Goal: Transaction & Acquisition: Purchase product/service

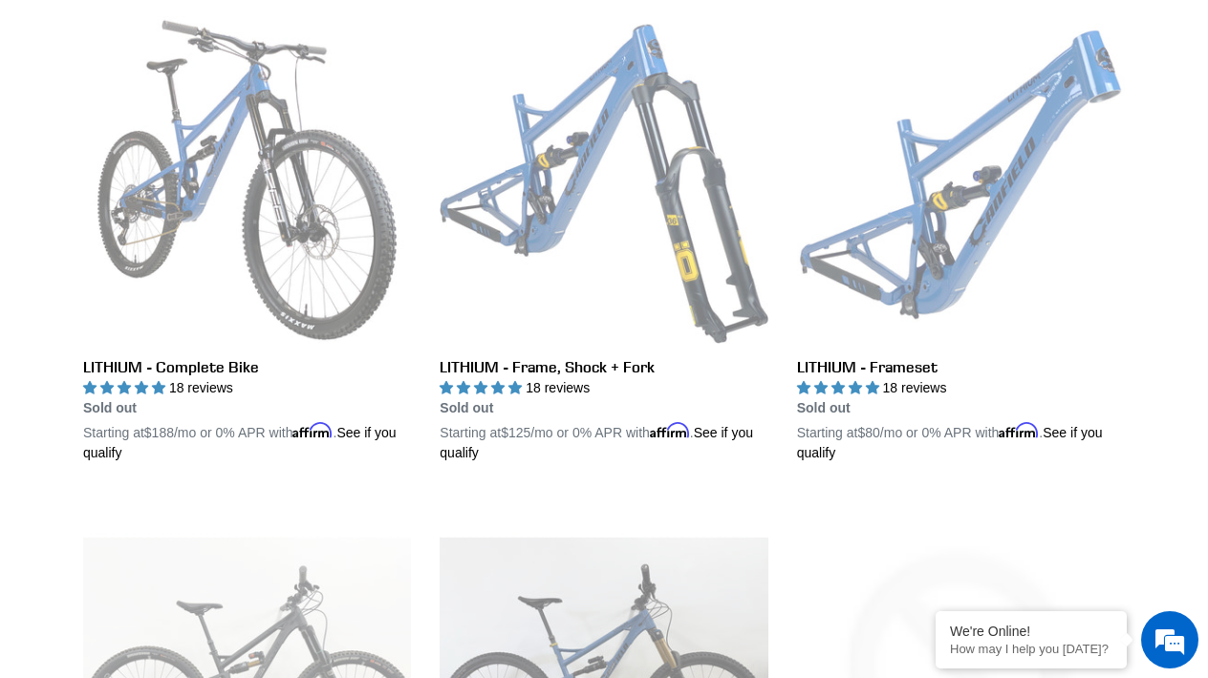
scroll to position [529, 0]
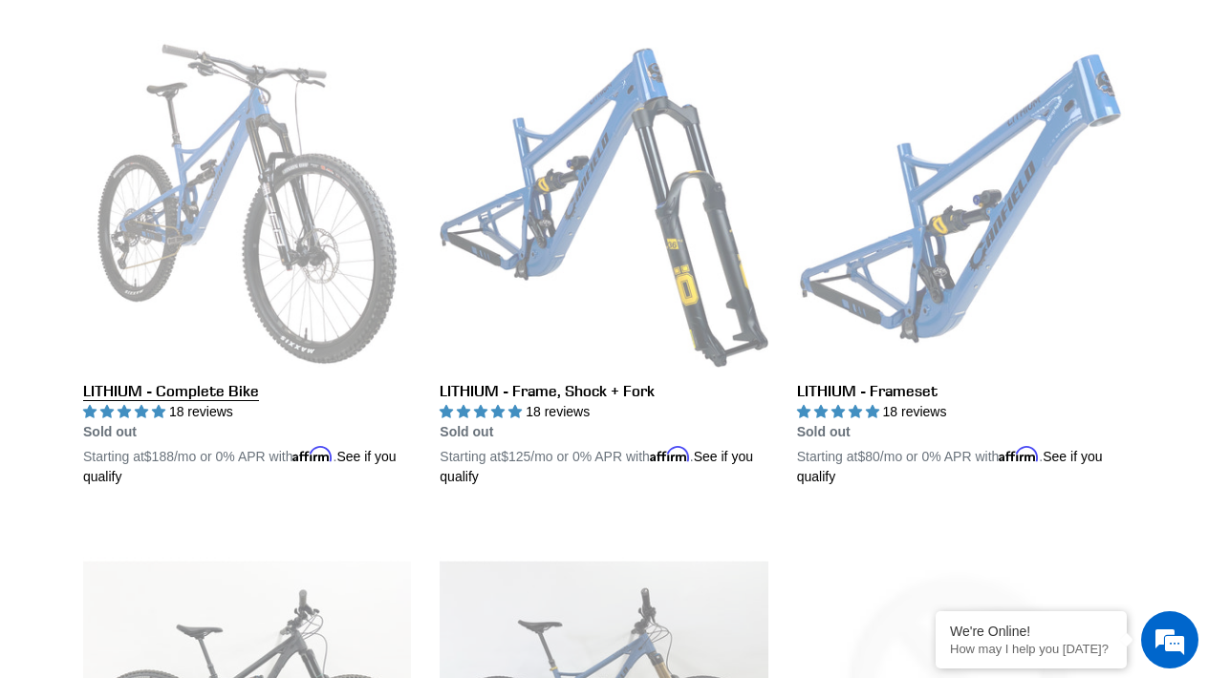
click at [231, 370] on link "LITHIUM - Complete Bike" at bounding box center [247, 263] width 328 height 447
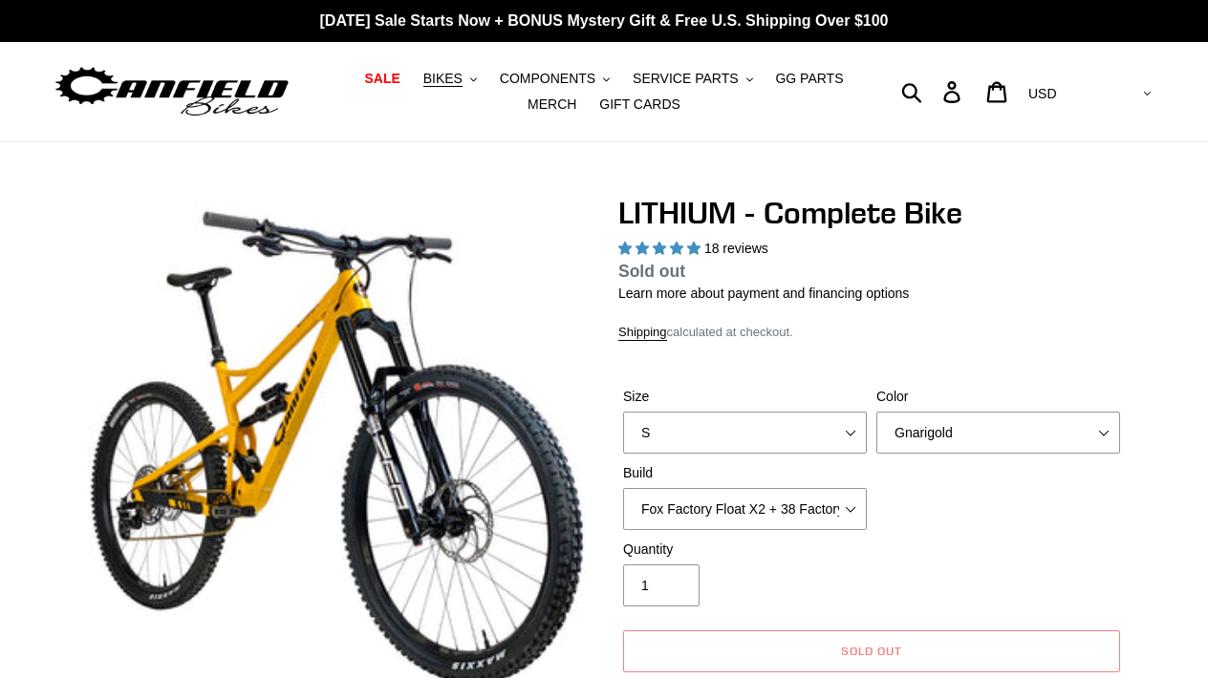
select select "highest-rating"
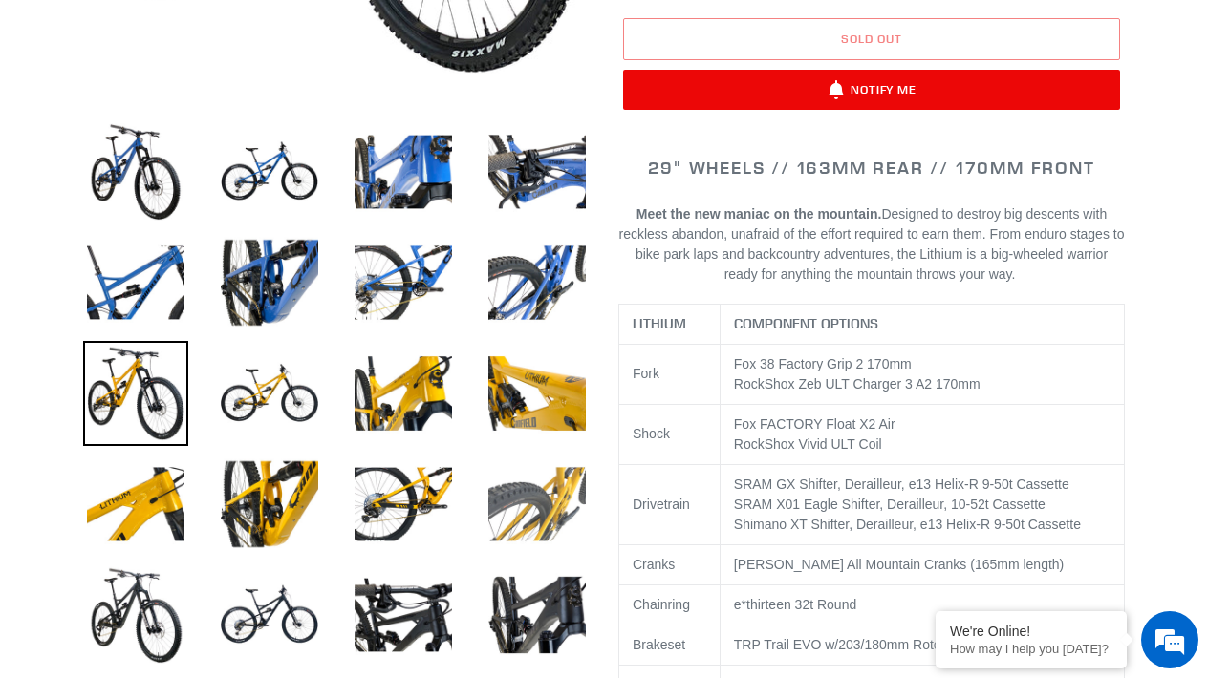
scroll to position [613, 0]
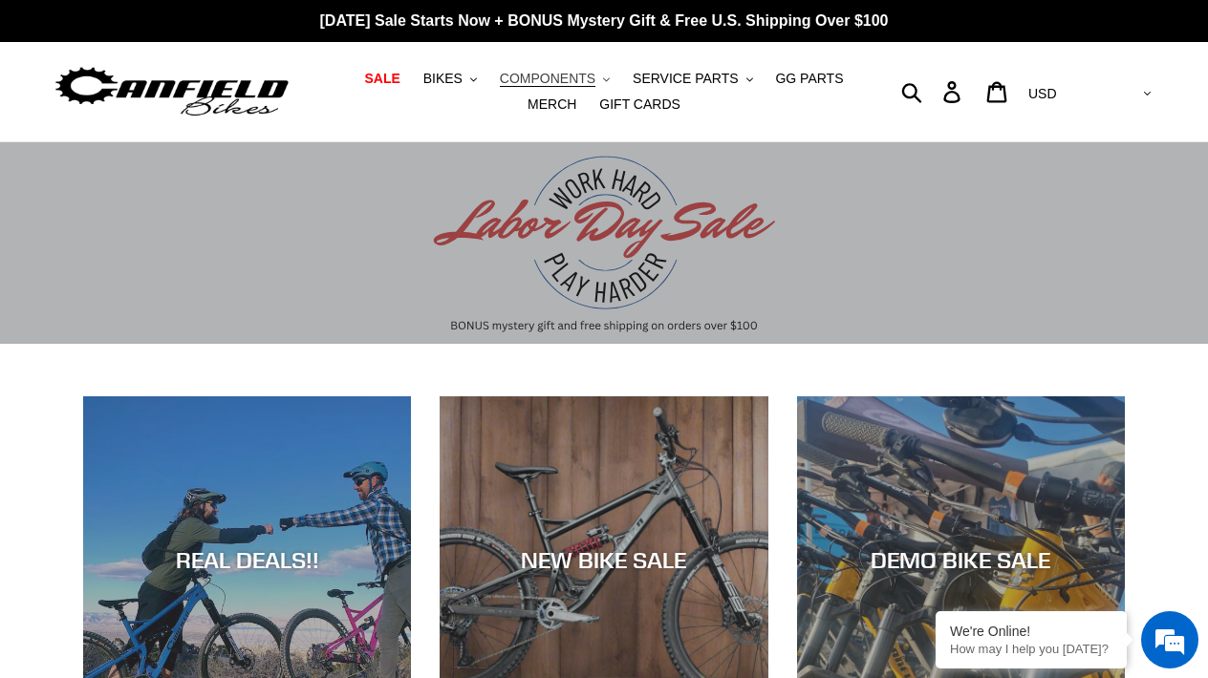
click at [578, 76] on span "COMPONENTS" at bounding box center [548, 79] width 96 height 16
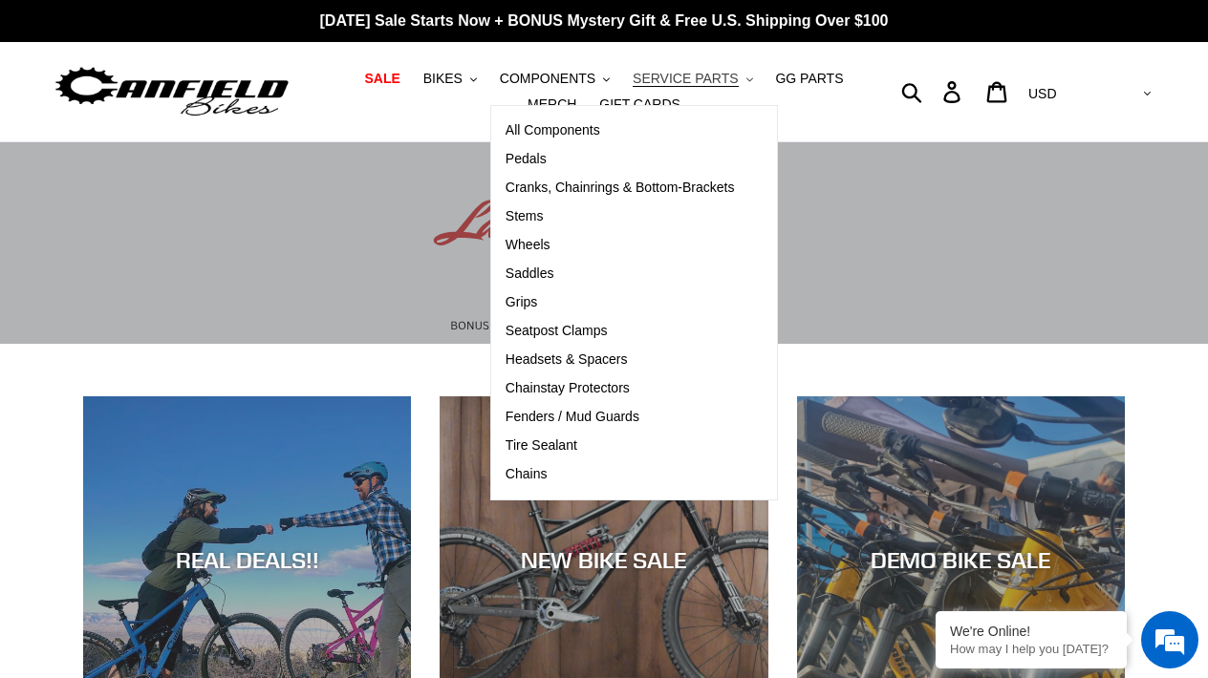
click at [717, 82] on span "SERVICE PARTS" at bounding box center [684, 79] width 105 height 16
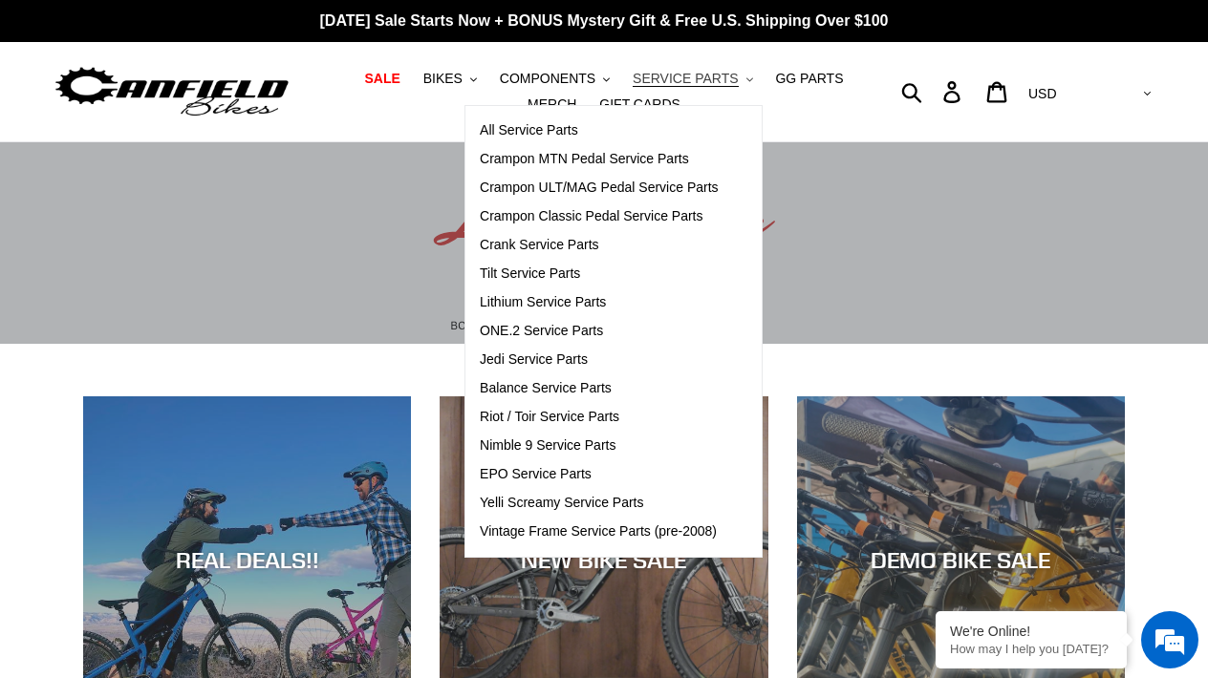
click at [717, 82] on span "SERVICE PARTS" at bounding box center [684, 79] width 105 height 16
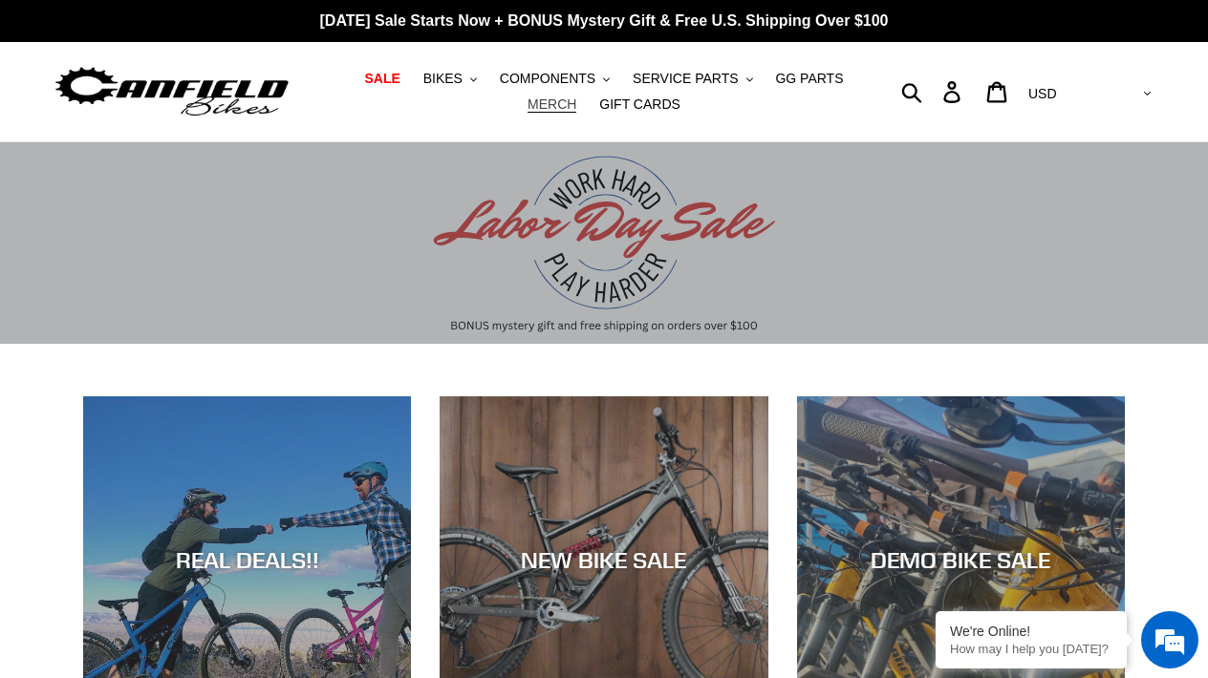
click at [573, 103] on span "MERCH" at bounding box center [551, 104] width 49 height 16
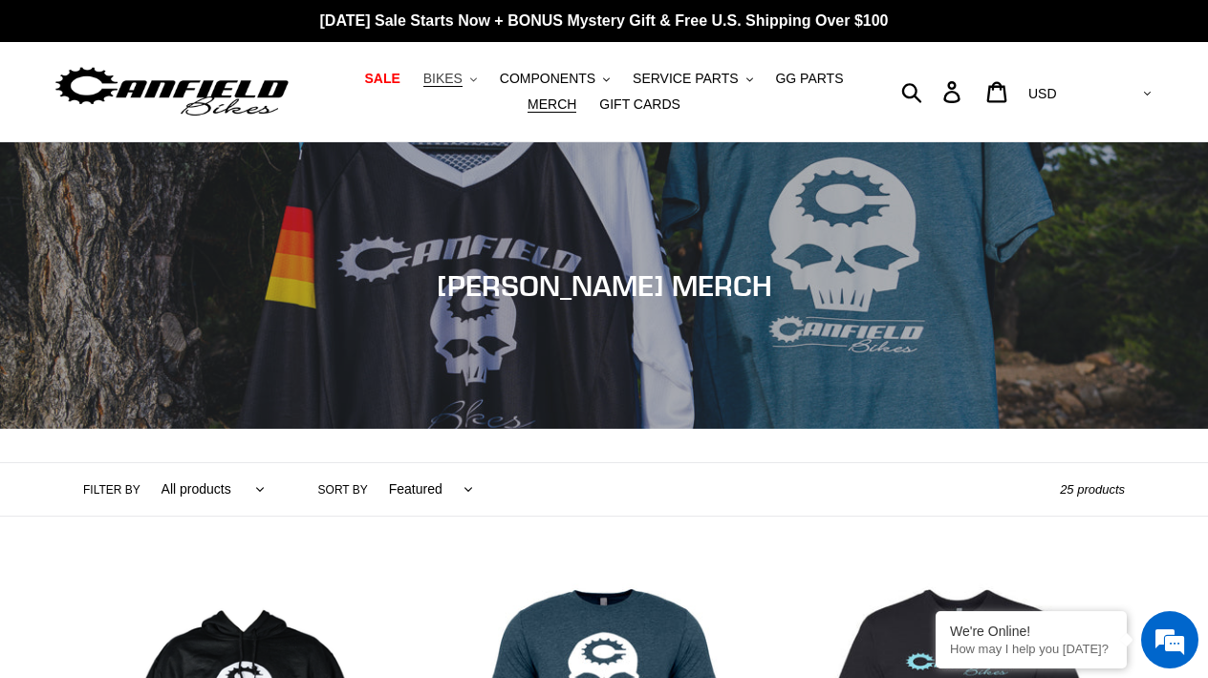
click at [476, 76] on icon ".cls-1{fill:#231f20}" at bounding box center [473, 79] width 7 height 7
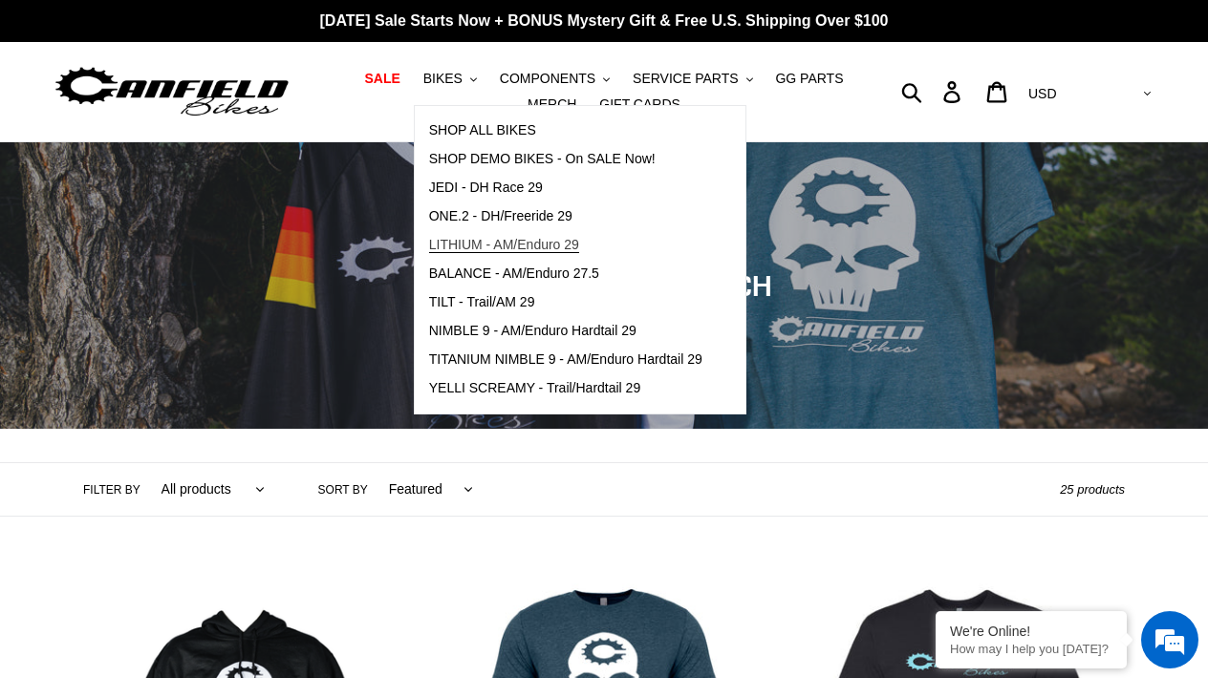
click at [503, 236] on link "LITHIUM - AM/Enduro 29" at bounding box center [566, 245] width 302 height 29
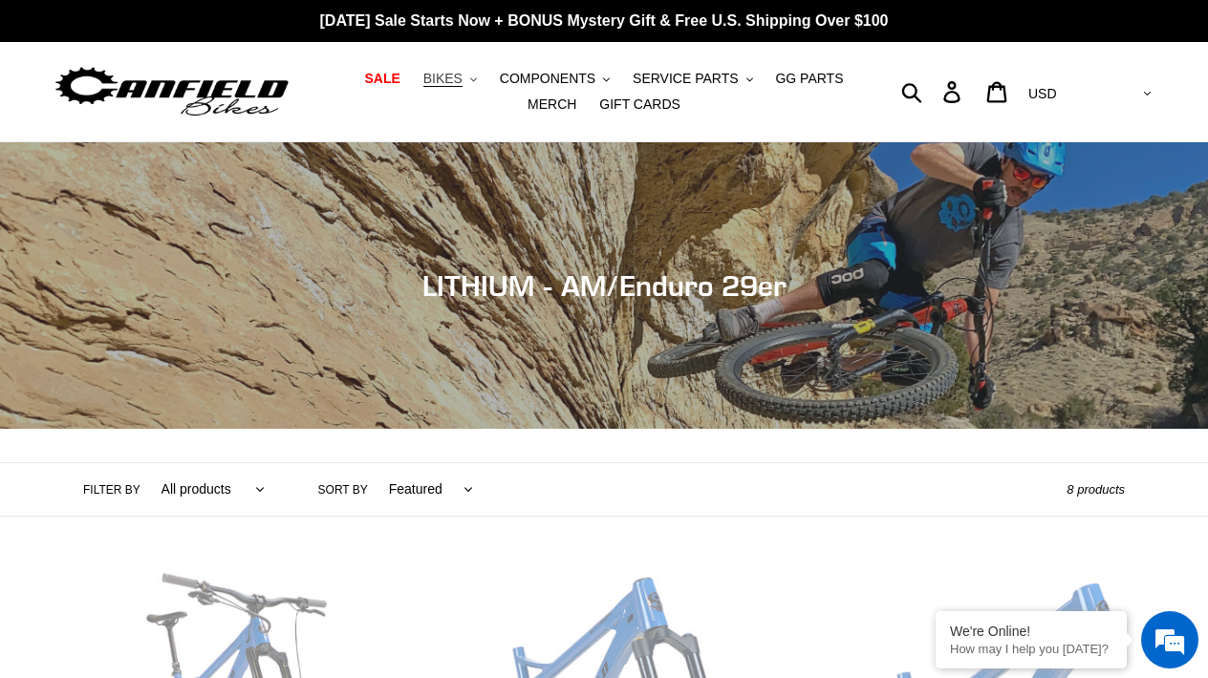
click at [468, 75] on button "BIKES .cls-1{fill:#231f20}" at bounding box center [450, 79] width 73 height 26
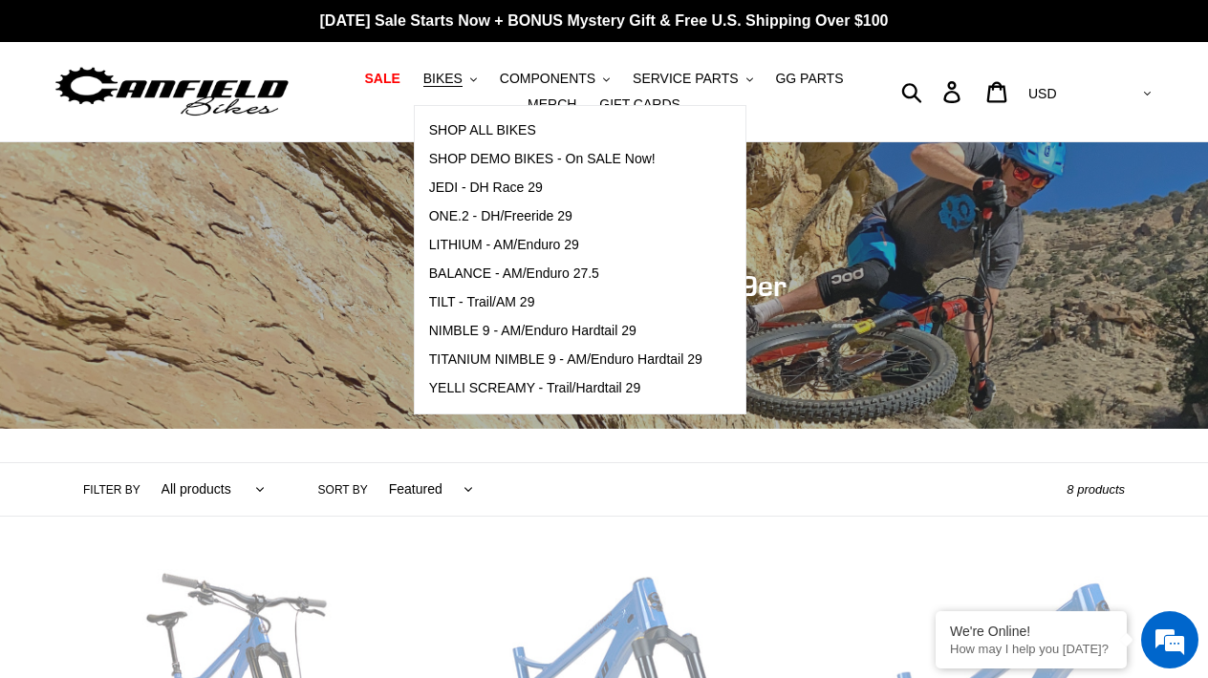
click at [849, 104] on ul "SALE BIKES .cls-1{fill:#231f20} SHOP ALL BIKES SHOP DEMO BIKES - On SALE Now! J…" at bounding box center [604, 92] width 551 height 52
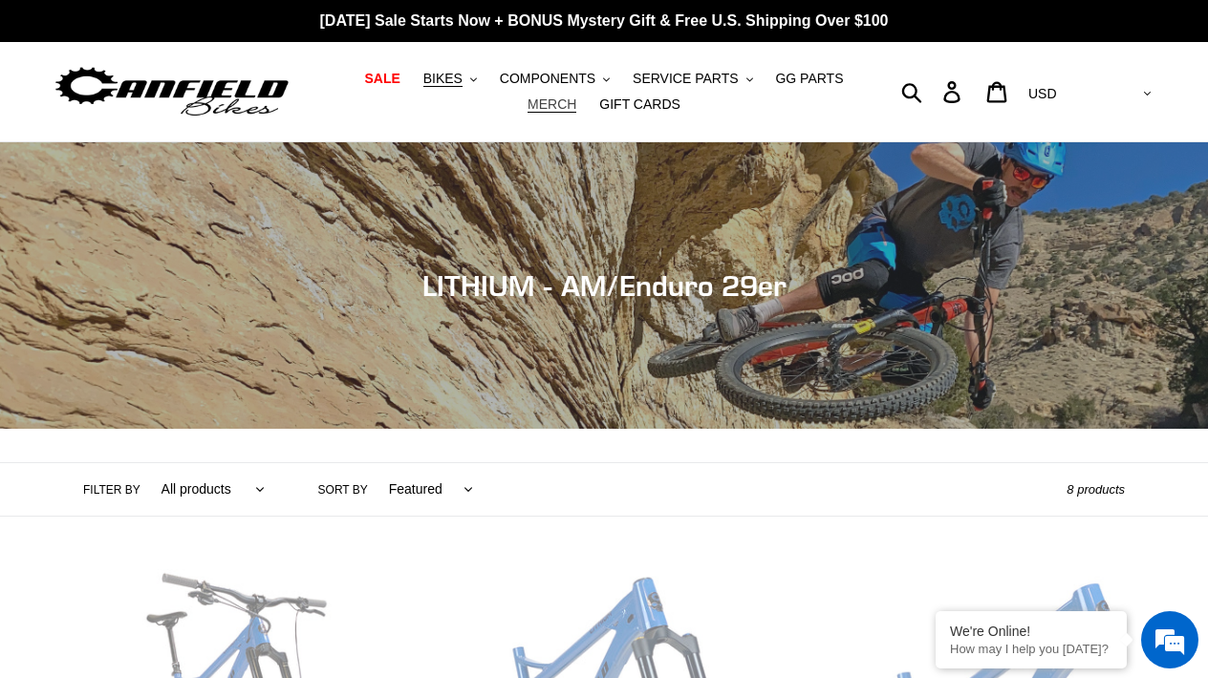
click at [540, 108] on span "MERCH" at bounding box center [551, 104] width 49 height 16
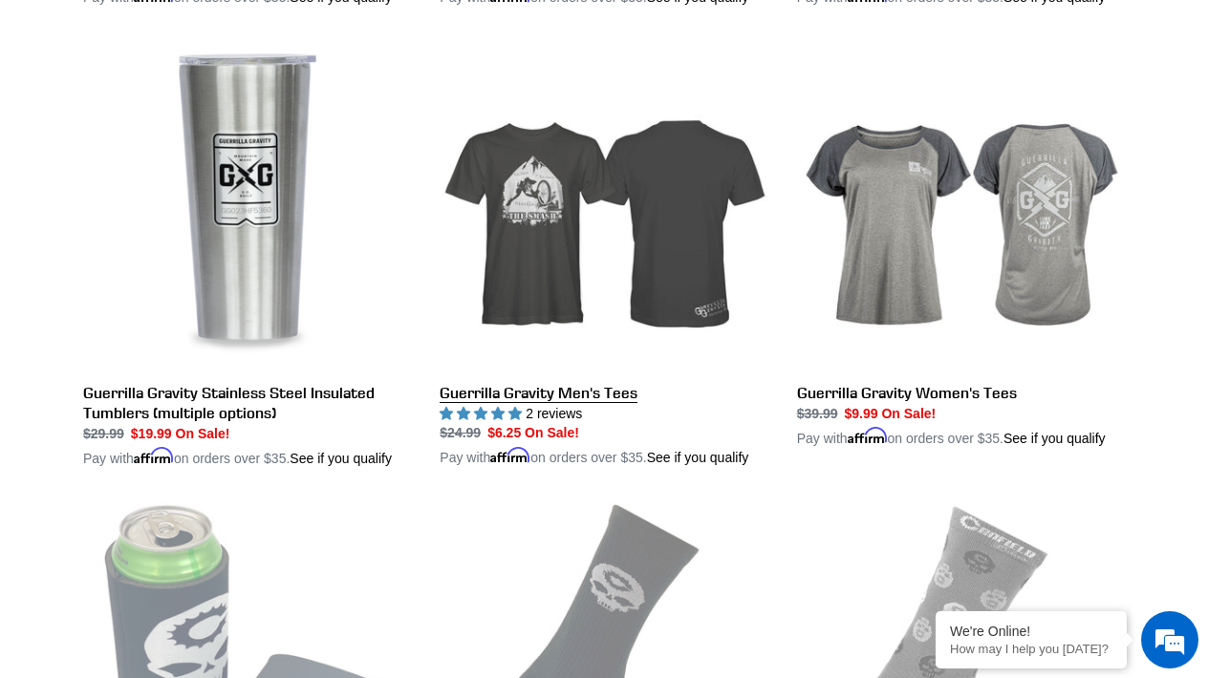
scroll to position [3356, 0]
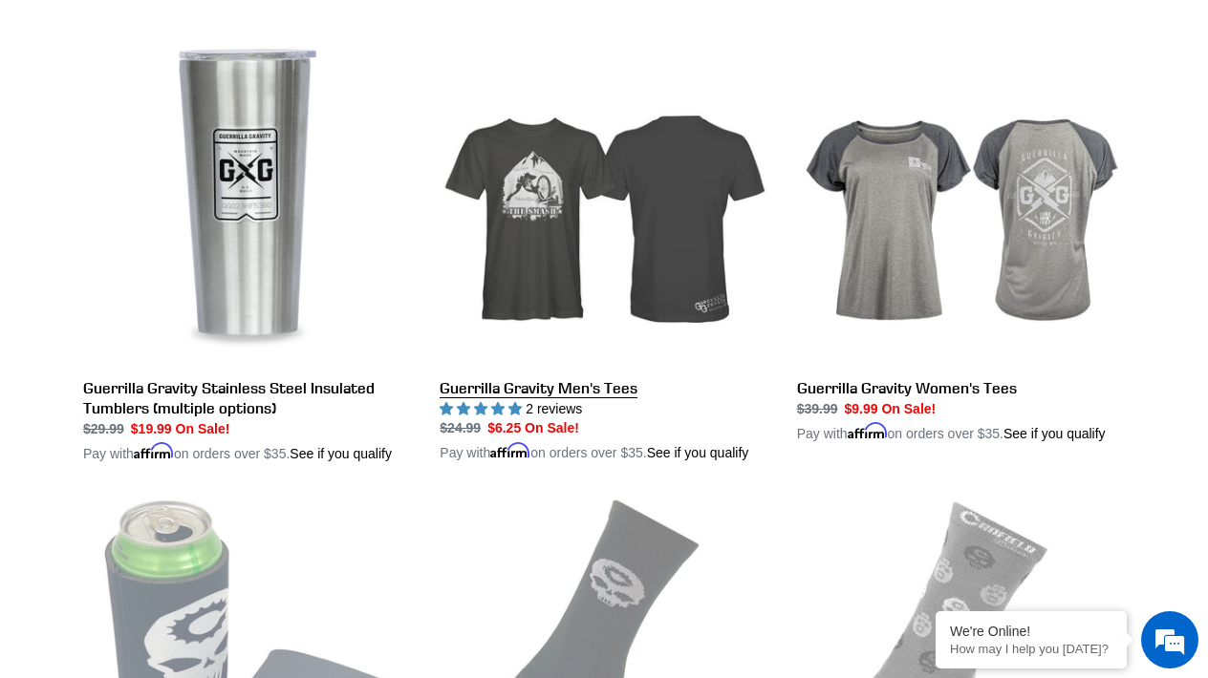
click at [490, 362] on link "Guerrilla Gravity Men's Tees" at bounding box center [603, 249] width 328 height 427
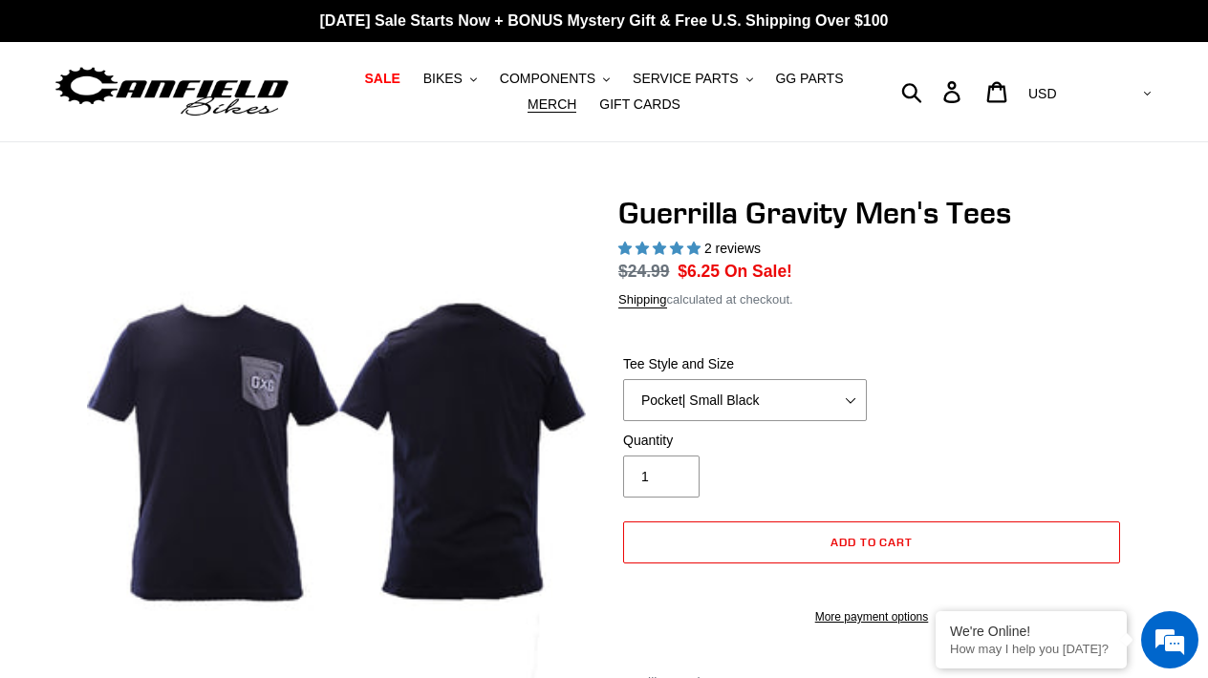
select select "highest-rating"
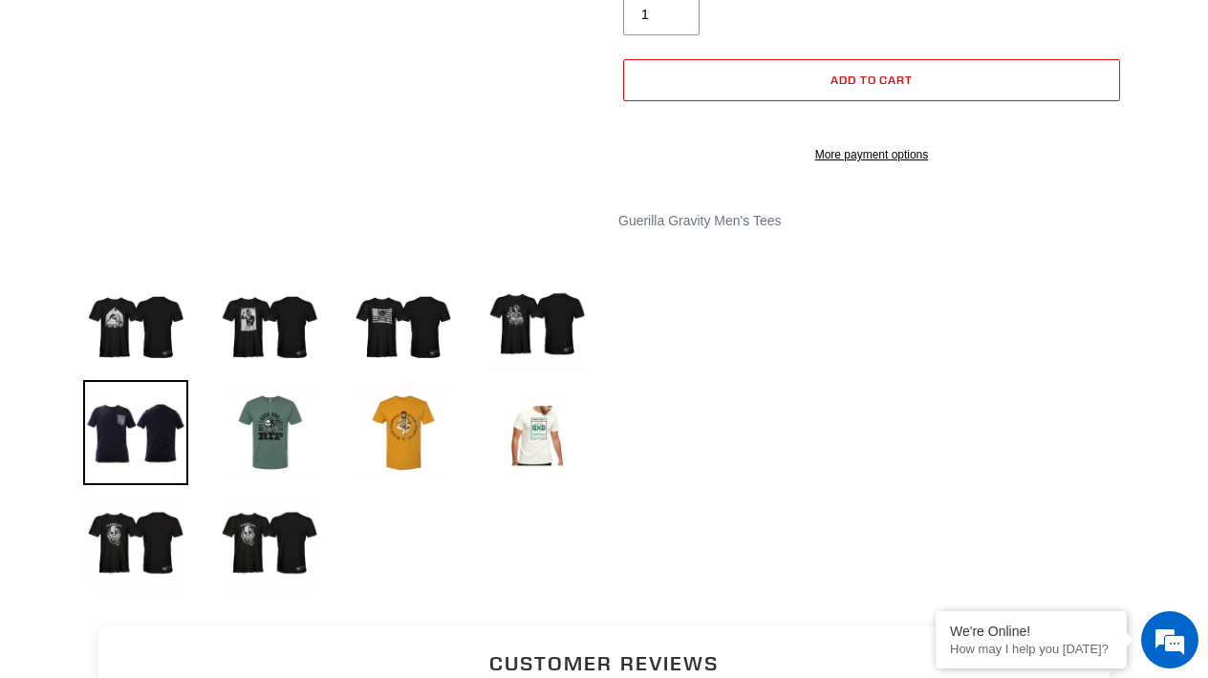
scroll to position [567, 0]
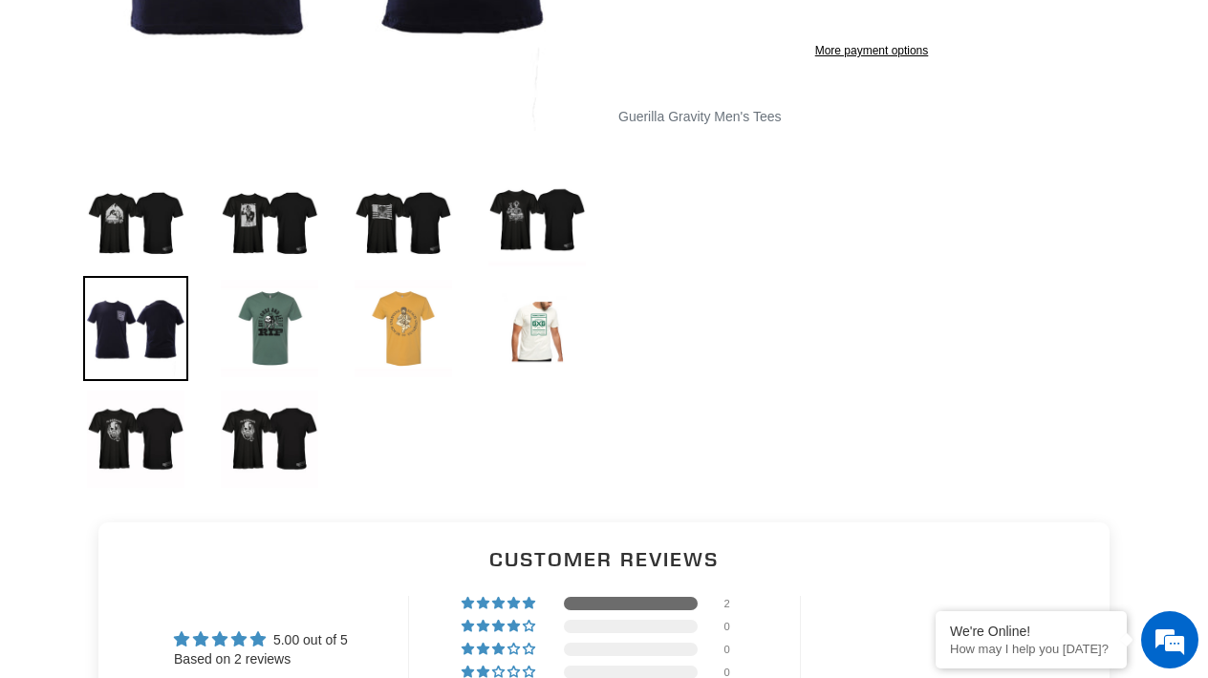
click at [423, 318] on img at bounding box center [403, 328] width 105 height 105
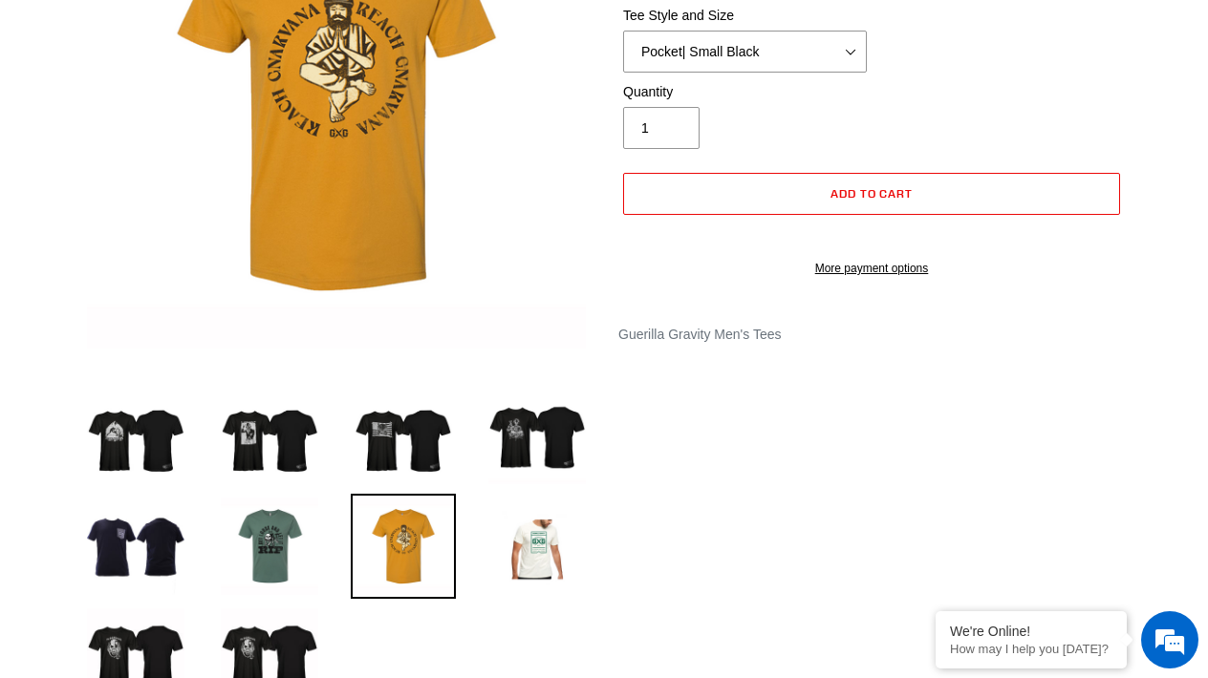
scroll to position [368, 0]
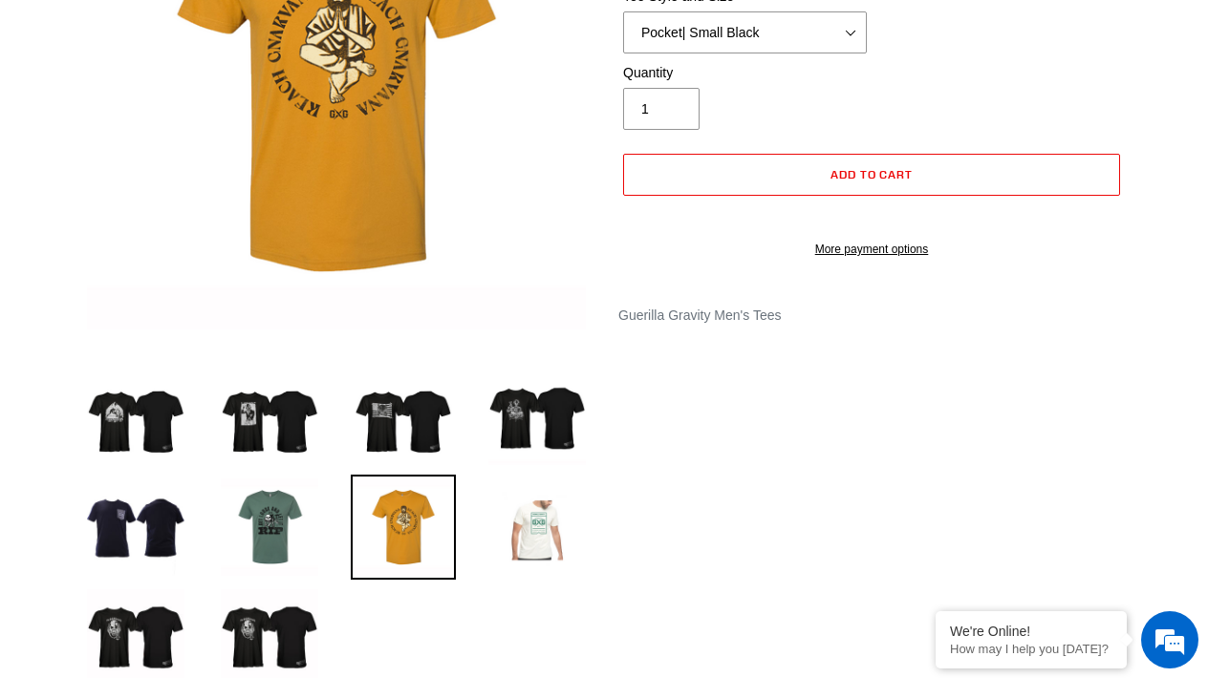
click at [539, 541] on img at bounding box center [536, 527] width 105 height 105
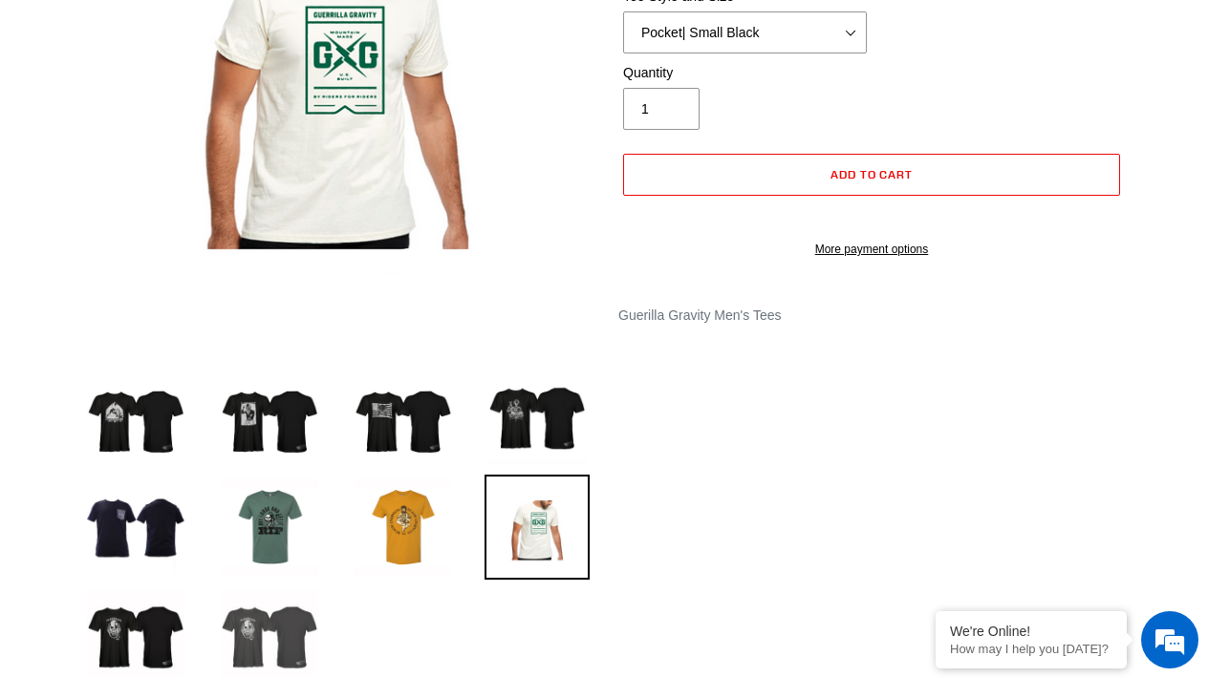
click at [302, 605] on img at bounding box center [269, 638] width 105 height 105
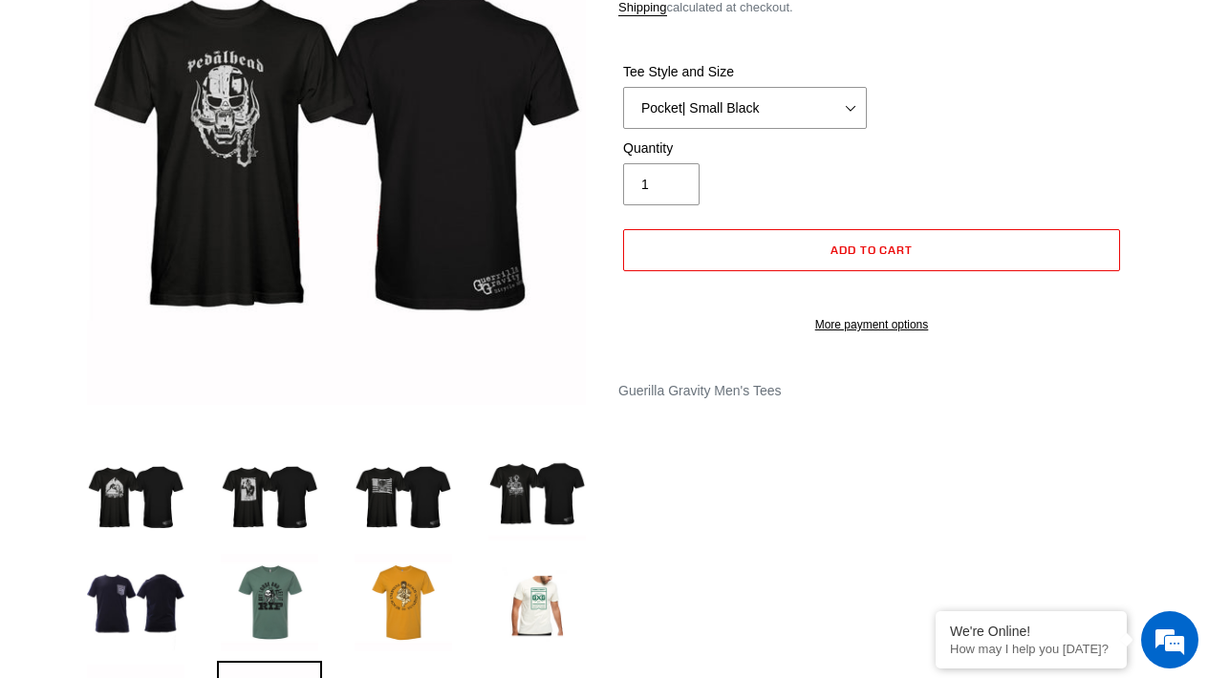
scroll to position [289, 0]
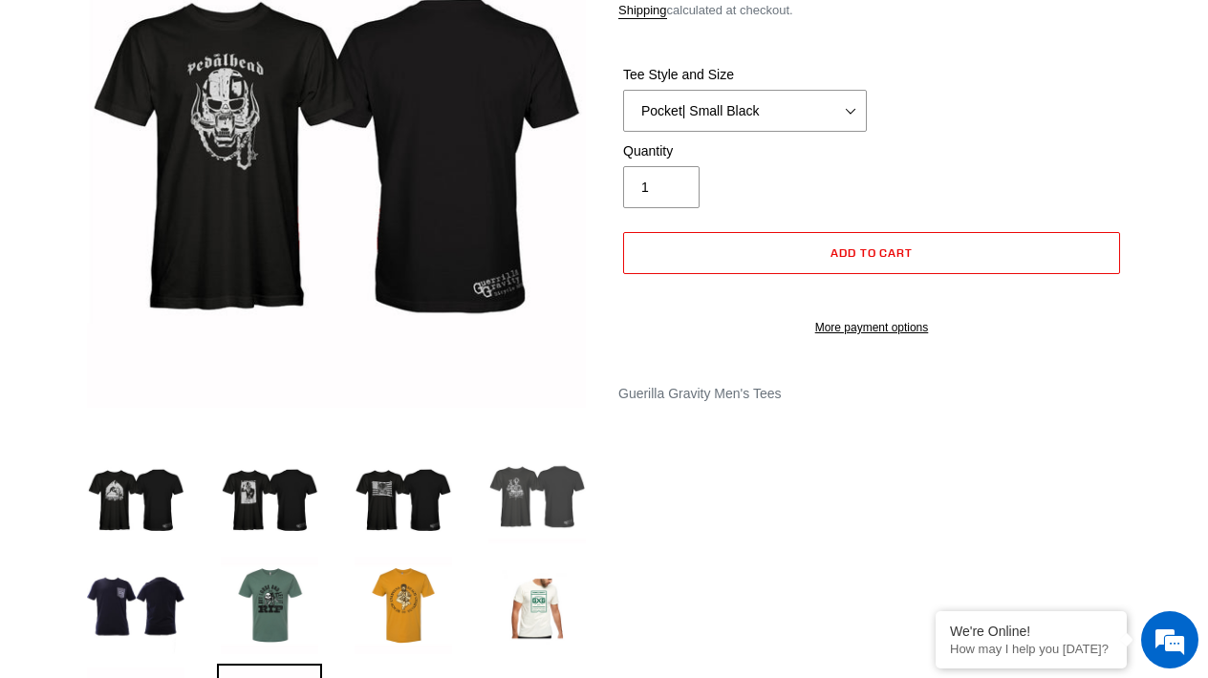
click at [558, 524] on img at bounding box center [536, 494] width 105 height 105
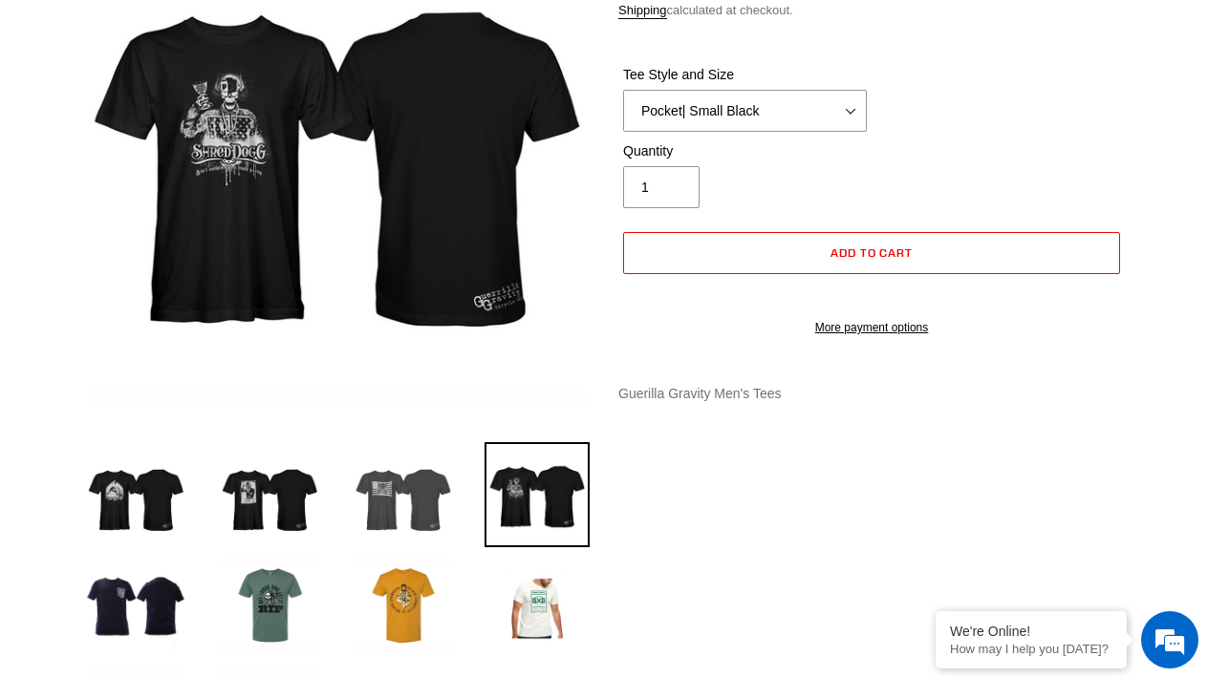
click at [450, 519] on img at bounding box center [403, 494] width 105 height 105
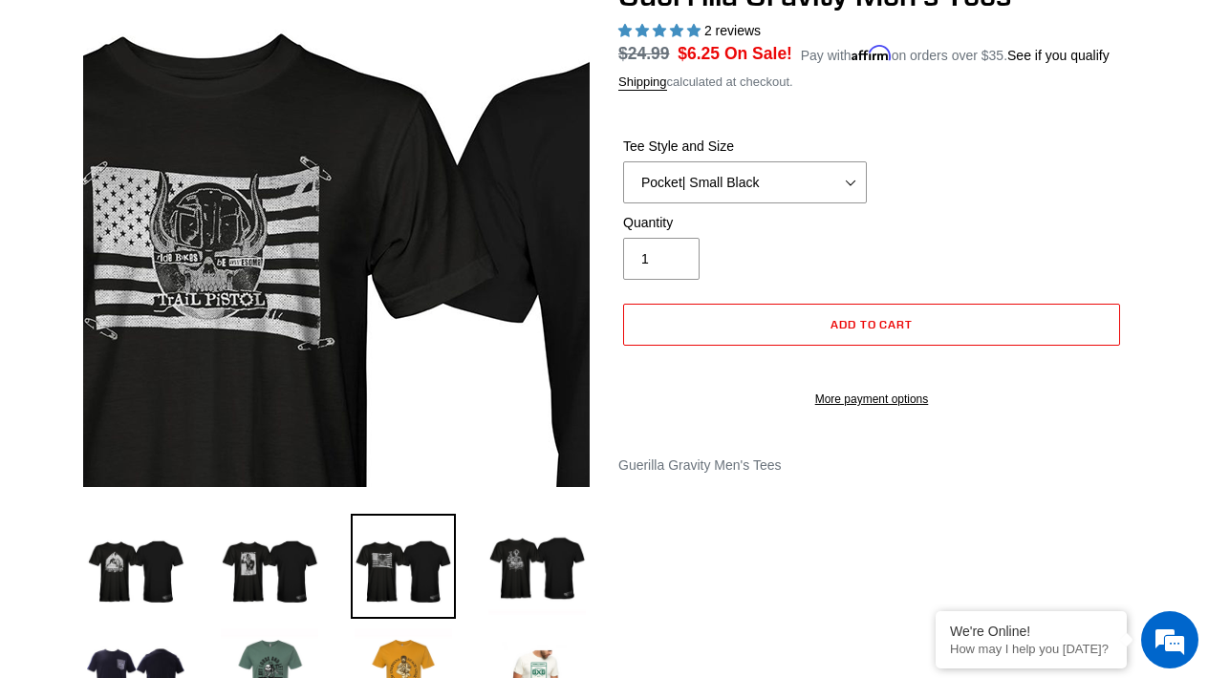
scroll to position [217, 0]
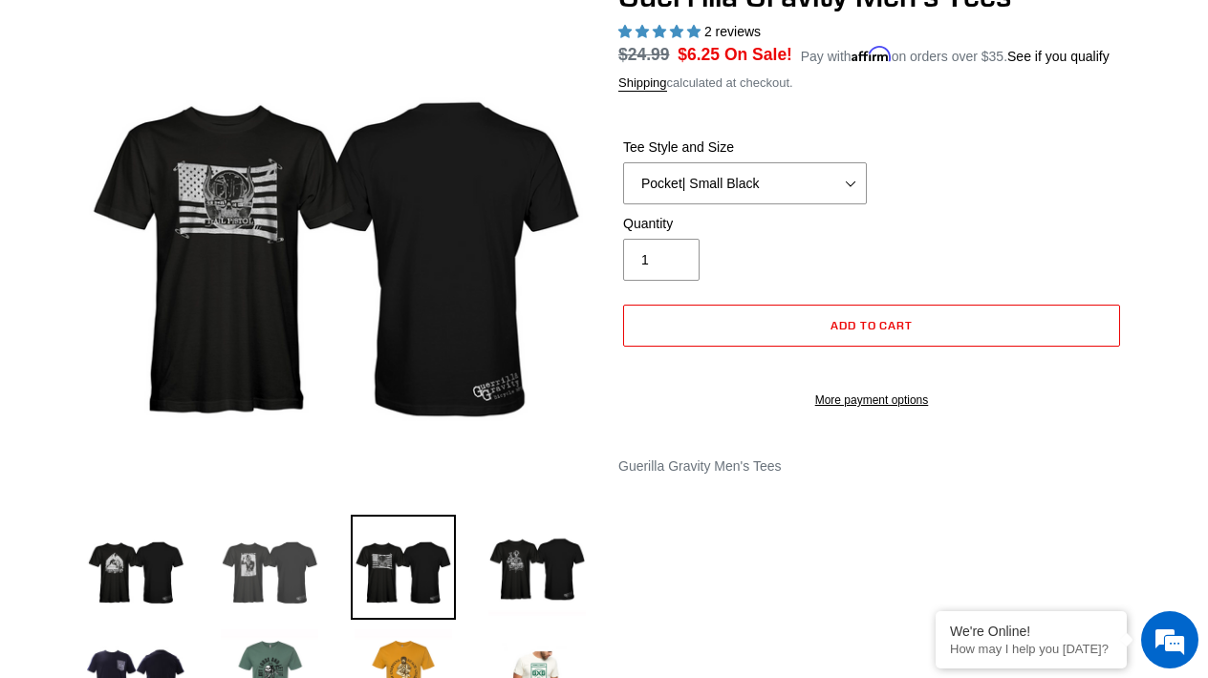
click at [239, 584] on img at bounding box center [269, 567] width 105 height 105
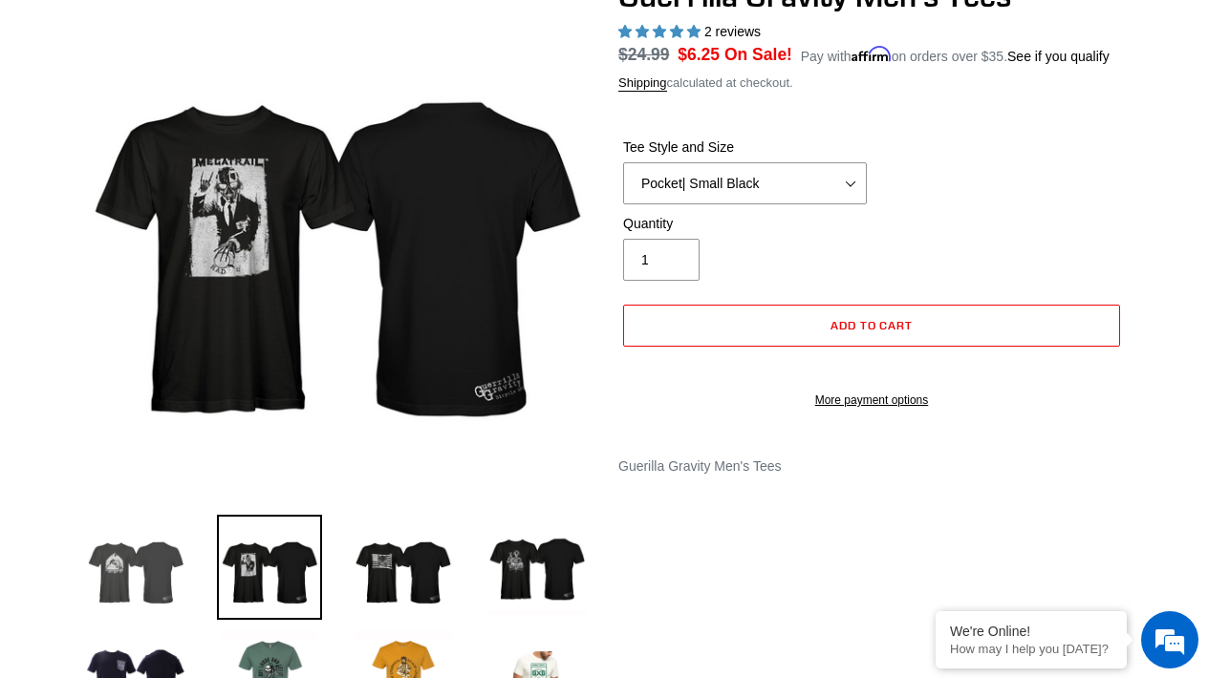
click at [131, 565] on img at bounding box center [135, 567] width 105 height 105
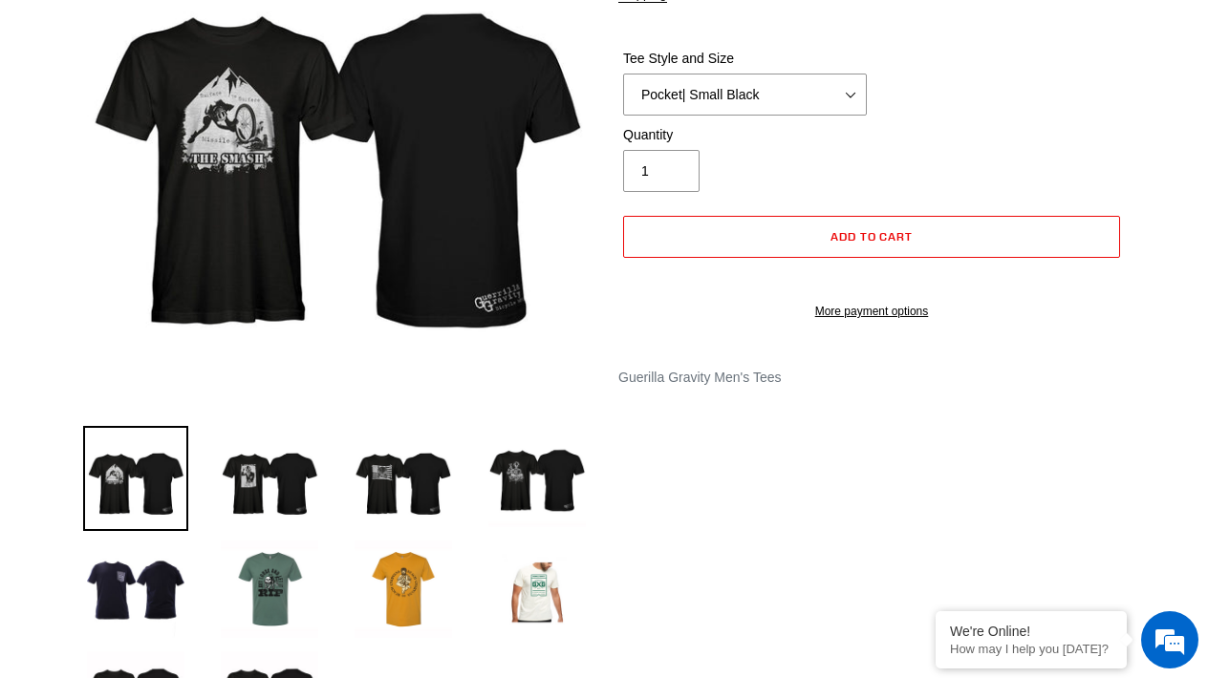
scroll to position [307, 0]
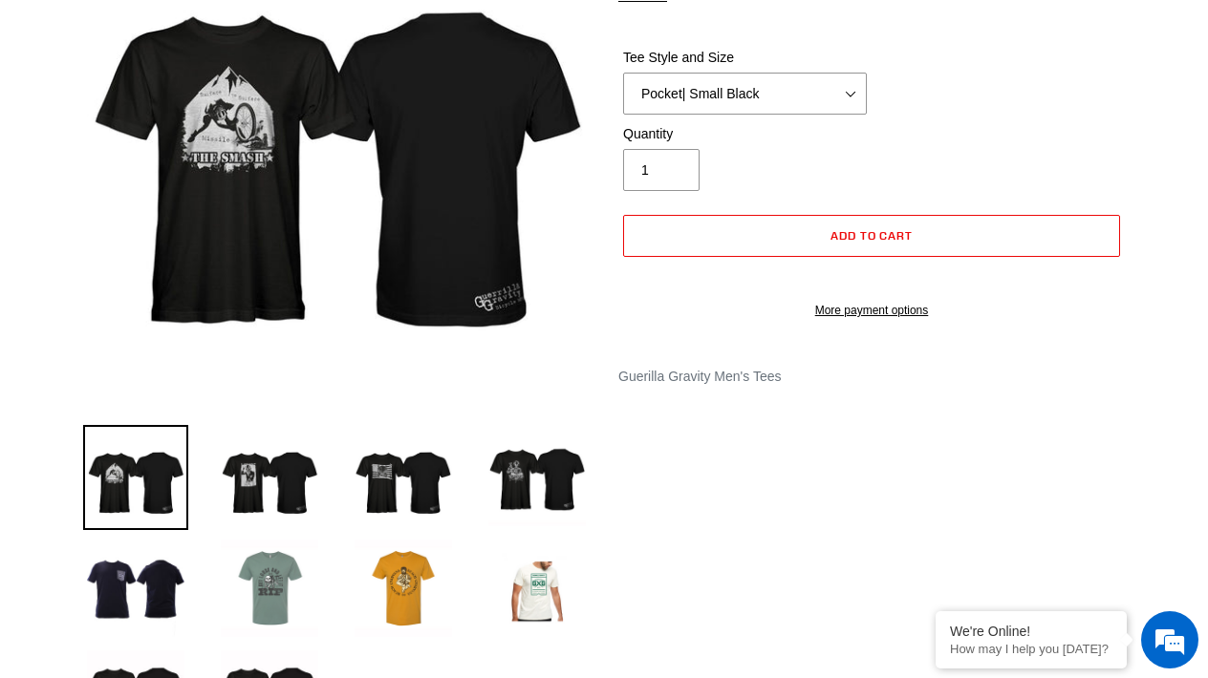
click at [286, 596] on img at bounding box center [269, 588] width 105 height 105
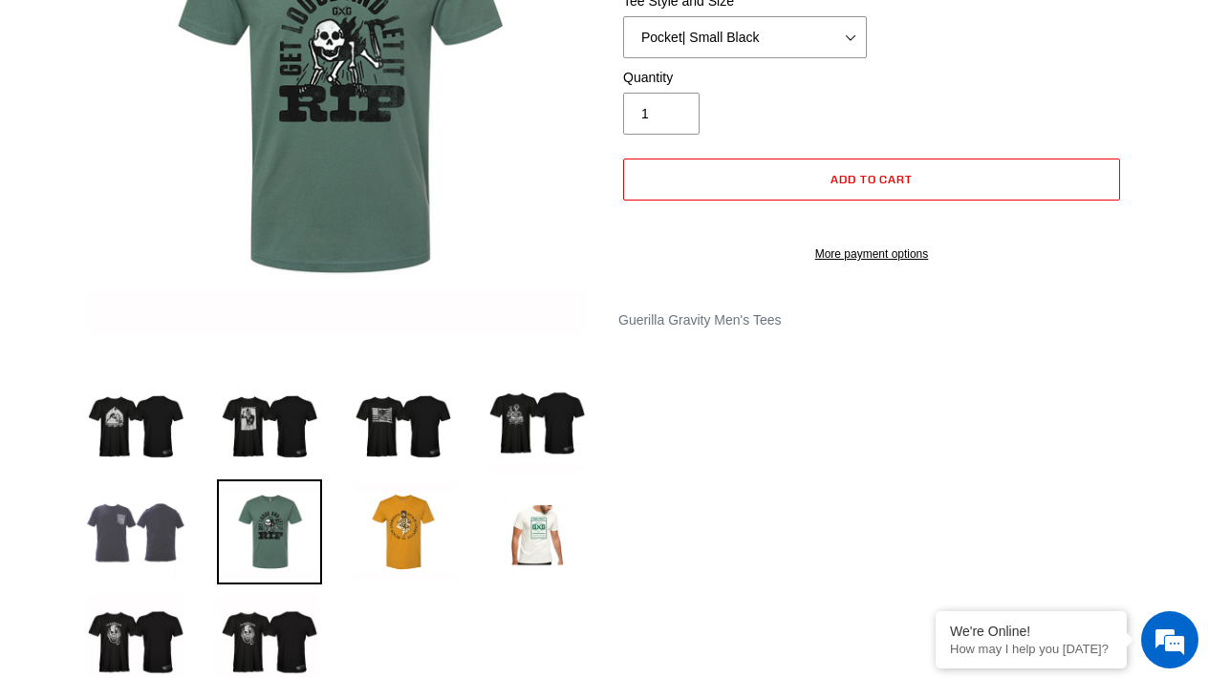
scroll to position [375, 0]
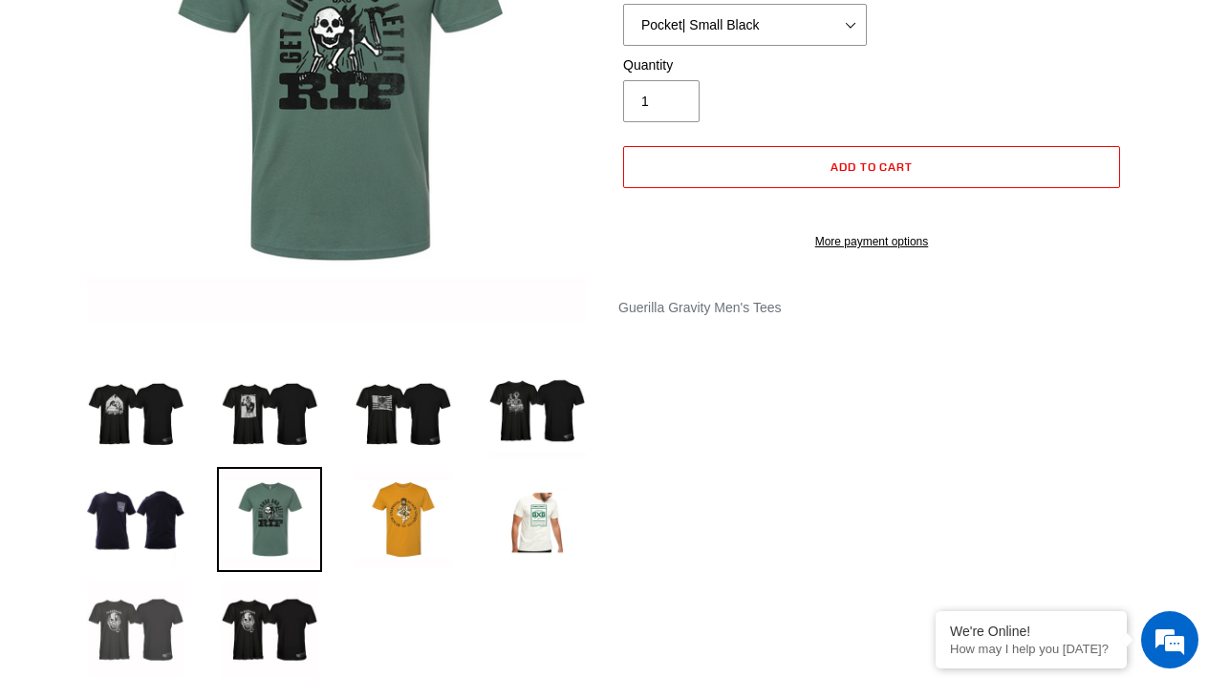
click at [159, 631] on img at bounding box center [135, 630] width 105 height 105
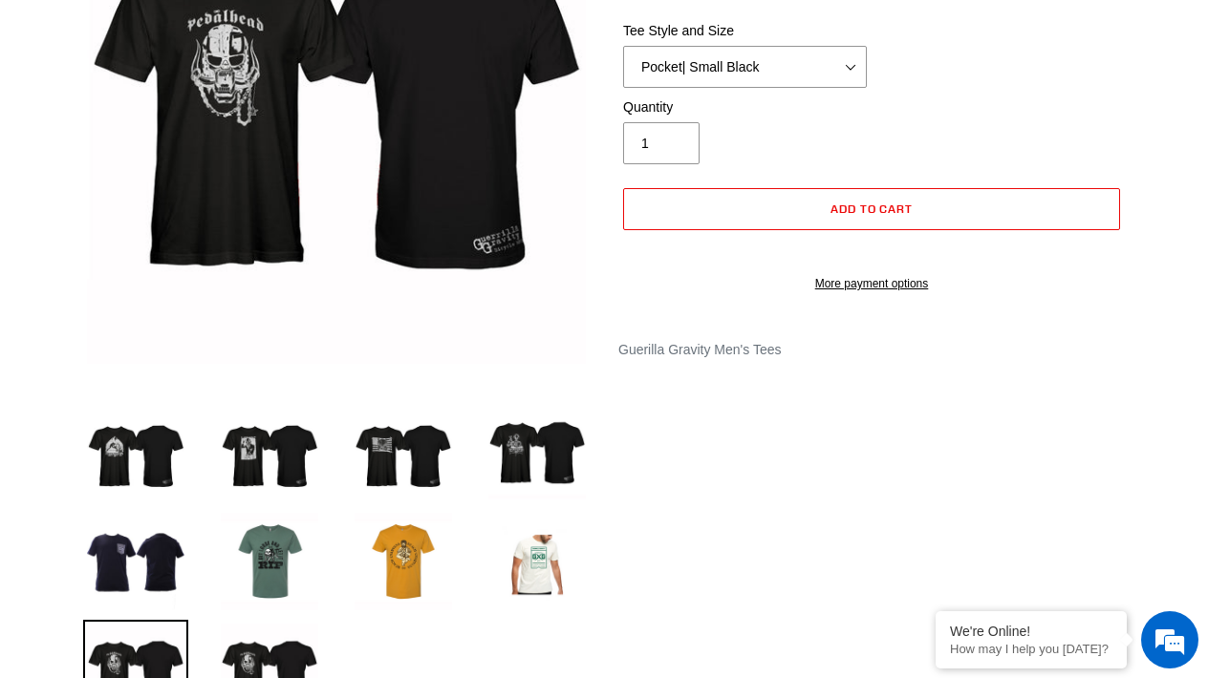
scroll to position [328, 0]
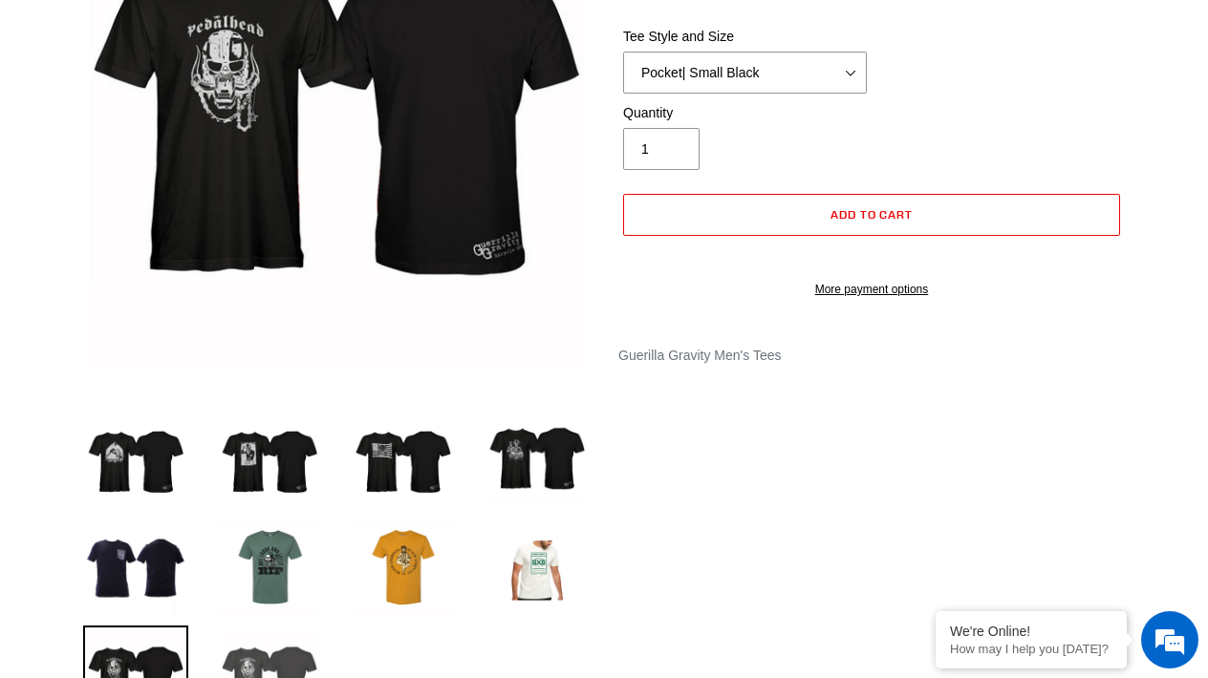
click at [274, 668] on img at bounding box center [269, 678] width 105 height 105
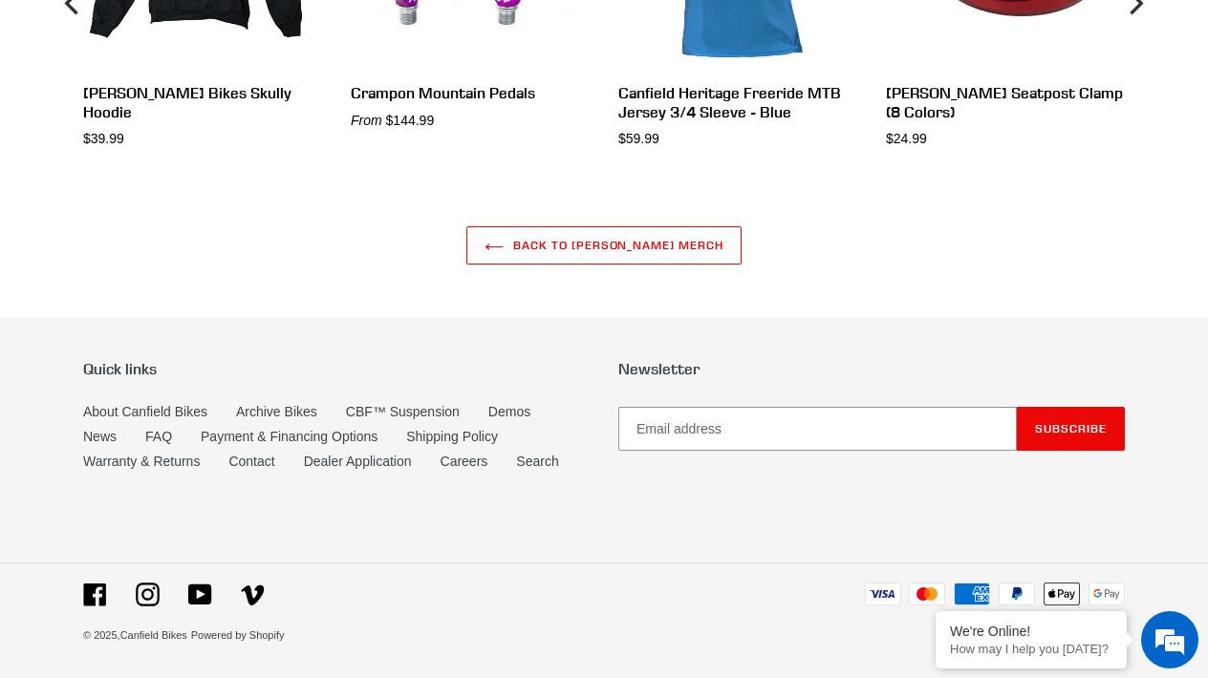
scroll to position [2495, 0]
click at [145, 603] on icon at bounding box center [148, 595] width 24 height 24
